Goal: Information Seeking & Learning: Find specific fact

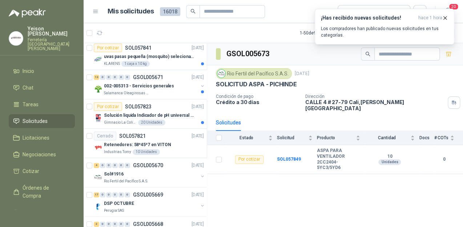
scroll to position [291, 0]
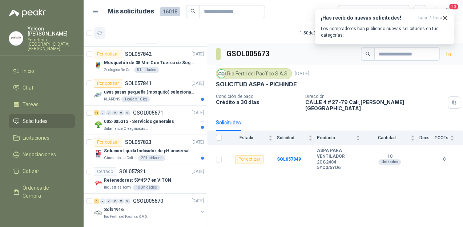
click at [103, 34] on button "button" at bounding box center [100, 33] width 12 height 12
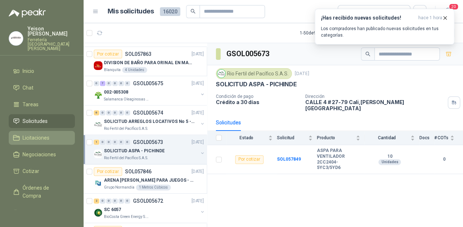
scroll to position [496, 0]
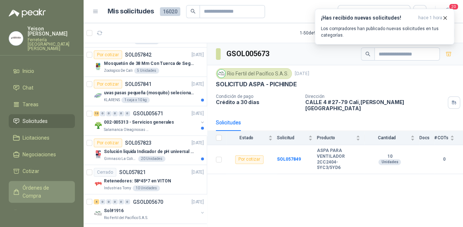
click at [36, 184] on span "Órdenes de Compra" at bounding box center [45, 192] width 45 height 16
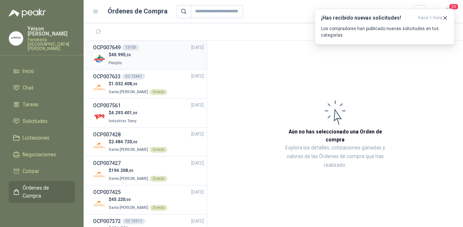
click at [137, 61] on div "$ 40.995 ,50 Patojito" at bounding box center [148, 59] width 111 height 15
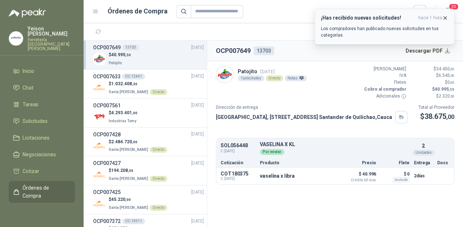
click at [443, 16] on icon "button" at bounding box center [445, 18] width 6 height 6
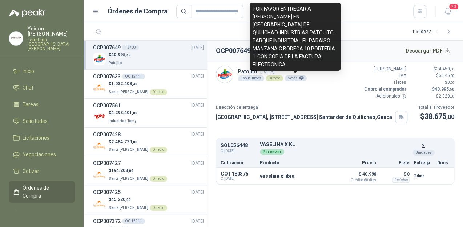
click at [294, 78] on div "Notas" at bounding box center [295, 79] width 22 height 6
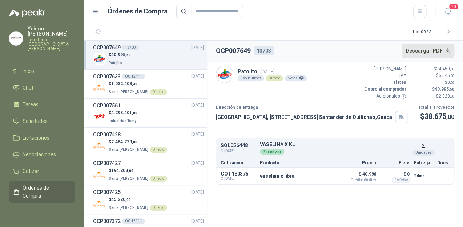
click at [441, 55] on button "Descargar PDF" at bounding box center [427, 51] width 53 height 15
click at [95, 27] on button "button" at bounding box center [98, 32] width 12 height 12
click at [98, 31] on icon "button" at bounding box center [98, 32] width 6 height 6
click at [97, 33] on icon "button" at bounding box center [98, 32] width 6 height 6
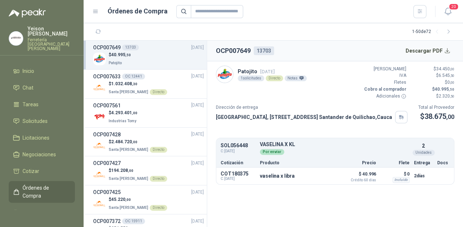
click at [97, 33] on icon "button" at bounding box center [98, 32] width 6 height 6
click at [35, 117] on span "Solicitudes" at bounding box center [35, 121] width 25 height 8
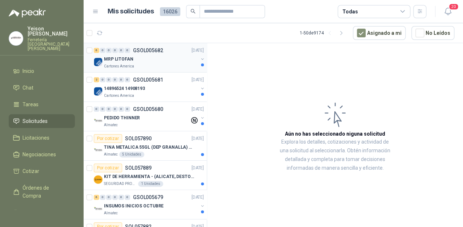
click at [147, 62] on div "MRP LITOFAN" at bounding box center [151, 59] width 94 height 9
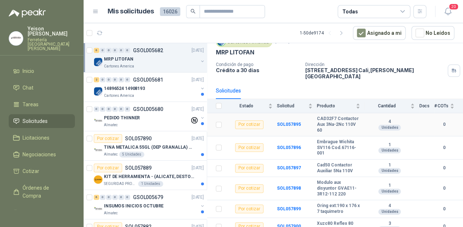
scroll to position [32, 0]
click at [151, 90] on div "14896524 14908193" at bounding box center [151, 88] width 94 height 9
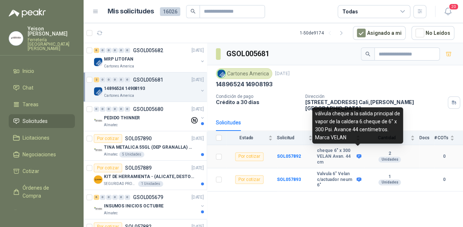
click at [359, 155] on icon at bounding box center [358, 157] width 5 height 4
click at [357, 154] on icon at bounding box center [358, 156] width 5 height 5
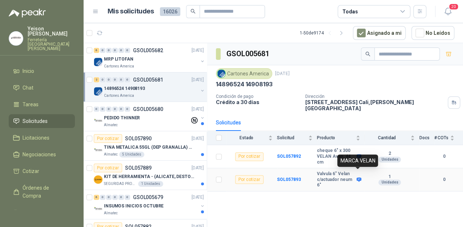
click at [357, 178] on icon at bounding box center [358, 180] width 5 height 4
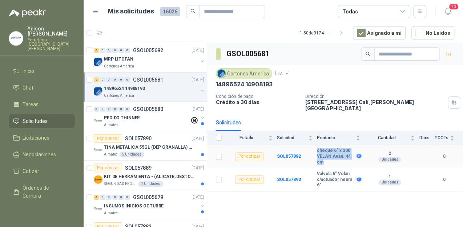
drag, startPoint x: 323, startPoint y: 157, endPoint x: 309, endPoint y: 149, distance: 15.3
click at [309, 149] on tr "Por cotizar SOL057892 cheque 6" x 300 VELAN Avan. 44 cm 2 Unidades 0" at bounding box center [335, 156] width 256 height 23
copy tr "cheque 6" x 300 VELAN Avan. 44 cm"
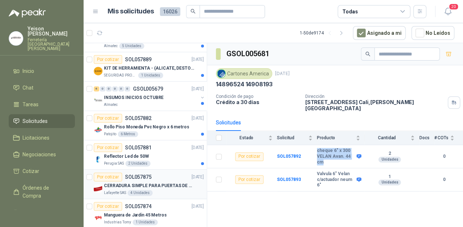
scroll to position [116, 0]
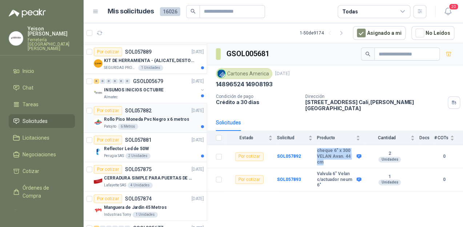
click at [166, 113] on div "Por cotizar SOL057882 29/09/25" at bounding box center [149, 110] width 110 height 9
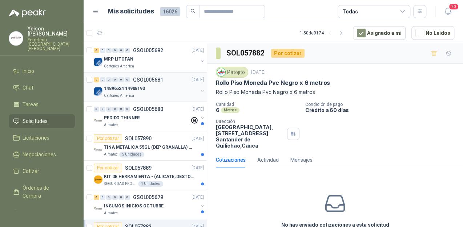
click at [139, 88] on p "14896524 14908193" at bounding box center [124, 88] width 41 height 7
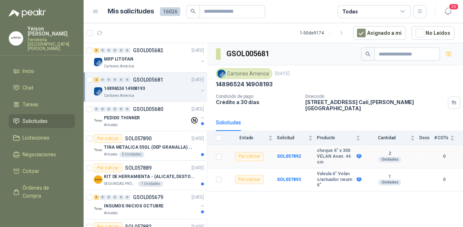
click at [361, 149] on td "cheque 6" x 300 VELAN Avan. 44 cm" at bounding box center [341, 156] width 48 height 23
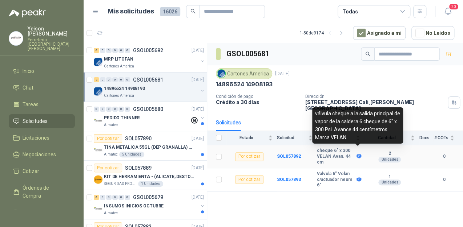
click at [355, 154] on span at bounding box center [357, 156] width 5 height 5
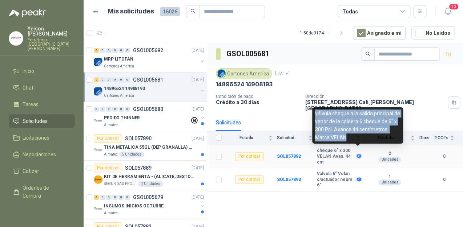
drag, startPoint x: 357, startPoint y: 137, endPoint x: 315, endPoint y: 115, distance: 47.6
click at [315, 115] on div "válvula cheque a la salida principal de vapor de la caldera 6.cheque de 6" x 30…" at bounding box center [357, 126] width 91 height 36
copy div "válvula cheque a la salida principal de vapor de la caldera 6.cheque de 6" x 30…"
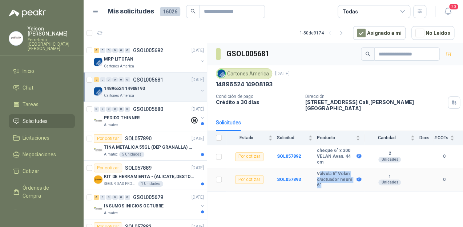
drag, startPoint x: 319, startPoint y: 167, endPoint x: 341, endPoint y: 182, distance: 26.9
click at [341, 182] on b "Valvula 6" Velan c/actuador neum 6"" at bounding box center [336, 179] width 38 height 17
copy b "alvula 6" Velan c/actuador neum 6""
click at [100, 31] on icon "button" at bounding box center [99, 33] width 5 height 4
click at [110, 56] on p "MRP LITOFAN" at bounding box center [118, 59] width 29 height 7
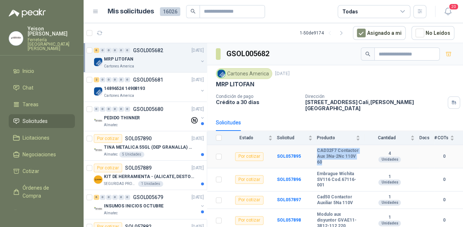
drag, startPoint x: 352, startPoint y: 156, endPoint x: 316, endPoint y: 146, distance: 37.7
click at [316, 146] on tr "Por cotizar SOL057895 CAD32F7 Contactor Aux 3Na-2Nc 110V 60 4 Unidades 0" at bounding box center [335, 156] width 256 height 23
copy tr "CAD32F7 Contactor Aux 3Na-2Nc 110V 60"
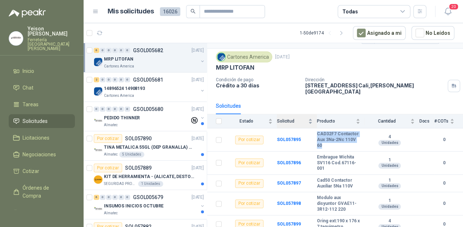
scroll to position [32, 0]
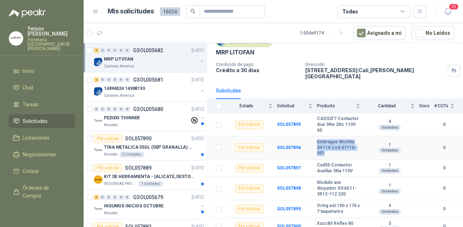
drag, startPoint x: 330, startPoint y: 147, endPoint x: 317, endPoint y: 137, distance: 16.8
click at [317, 139] on b "Embrague Wichita SV116 Cod.67116-001" at bounding box center [338, 147] width 43 height 17
copy b "Embrague Wichita SV116 Cod.67116-001"
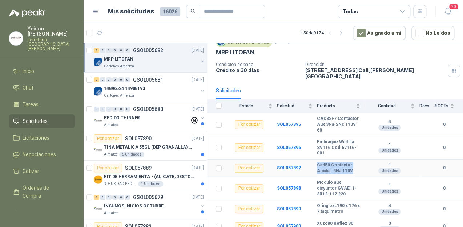
drag, startPoint x: 352, startPoint y: 164, endPoint x: 317, endPoint y: 155, distance: 36.7
click at [317, 160] on td "Cad50 Contactor Auxiliar 5Na 110V" at bounding box center [341, 169] width 48 height 18
copy b "Cad50 Contactor Auxiliar 5Na 110V"
drag, startPoint x: 348, startPoint y: 191, endPoint x: 317, endPoint y: 175, distance: 34.3
click at [317, 180] on b "Modulo aux disyuntor GVAE11-3R12-112 220" at bounding box center [338, 188] width 43 height 17
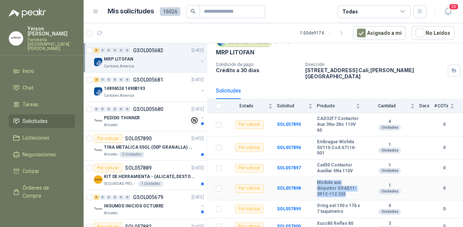
copy b "Modulo aux disyuntor GVAE11-3R12-112 220"
